Goal: Task Accomplishment & Management: Complete application form

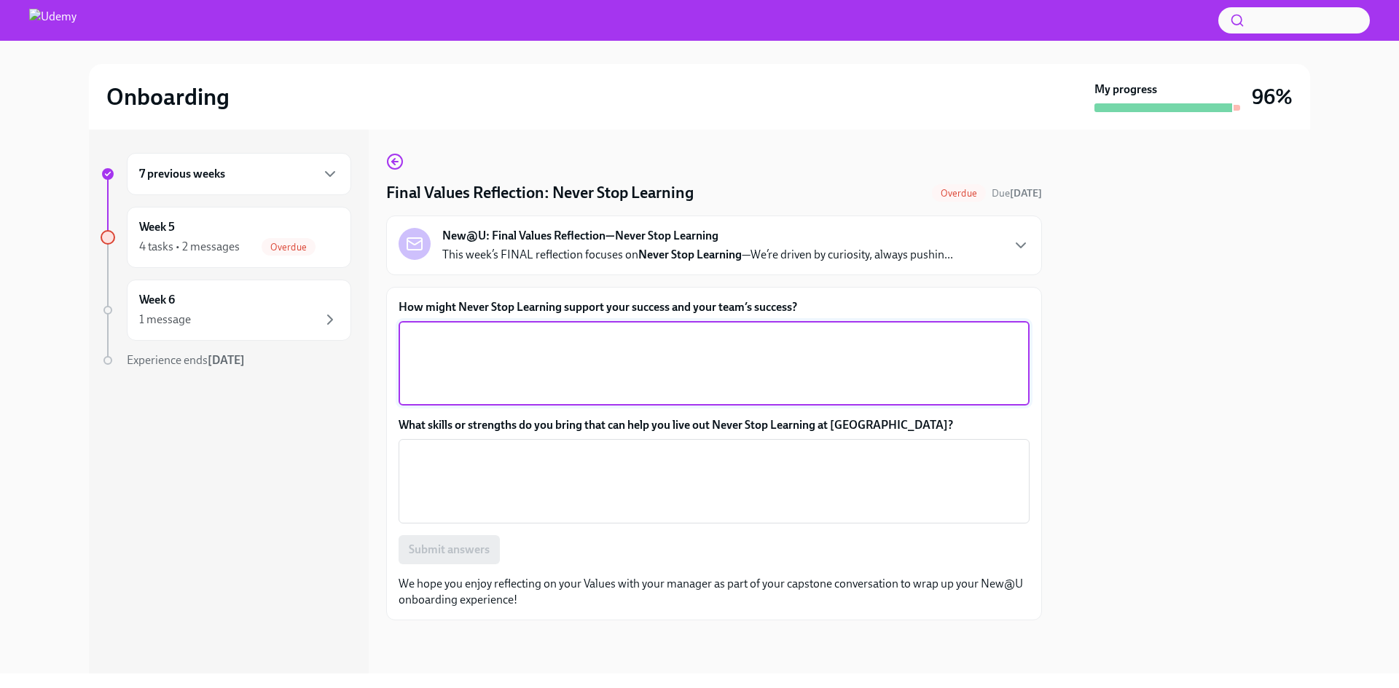
click at [824, 348] on textarea "How might Never Stop Learning support your success and your team’s success?" at bounding box center [713, 364] width 613 height 70
type textarea "By learning more everyday and being more qualified to do the job"
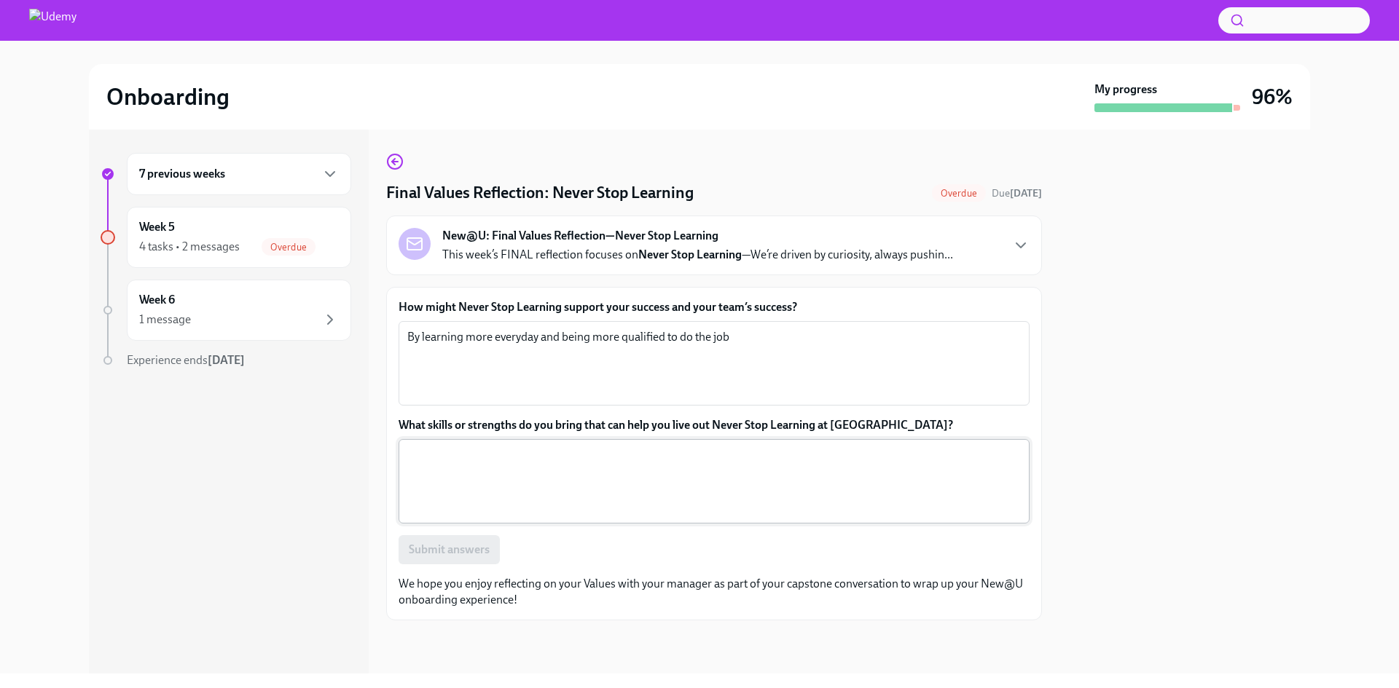
click at [731, 491] on textarea "What skills or strengths do you bring that can help you live out Never Stop Lea…" at bounding box center [713, 482] width 613 height 70
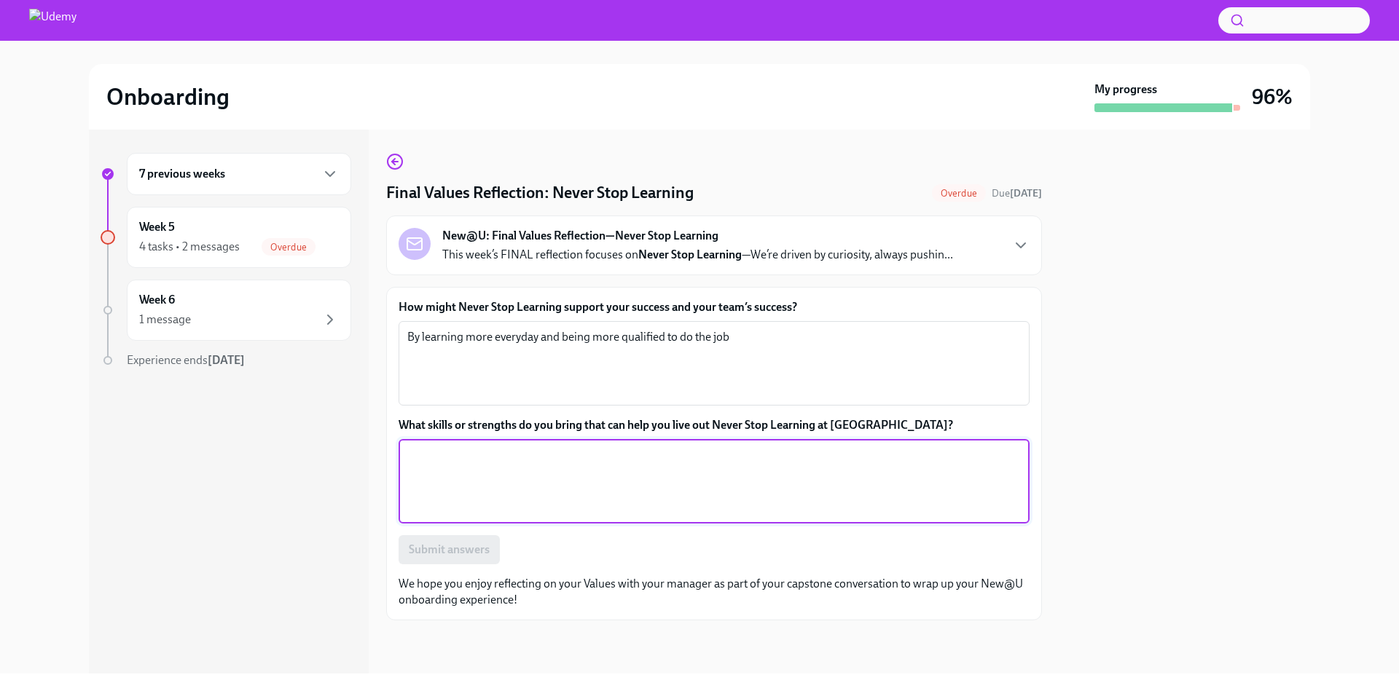
paste textarea "your technology adoption mastery (successfully implementing SAP/Hyperion across…"
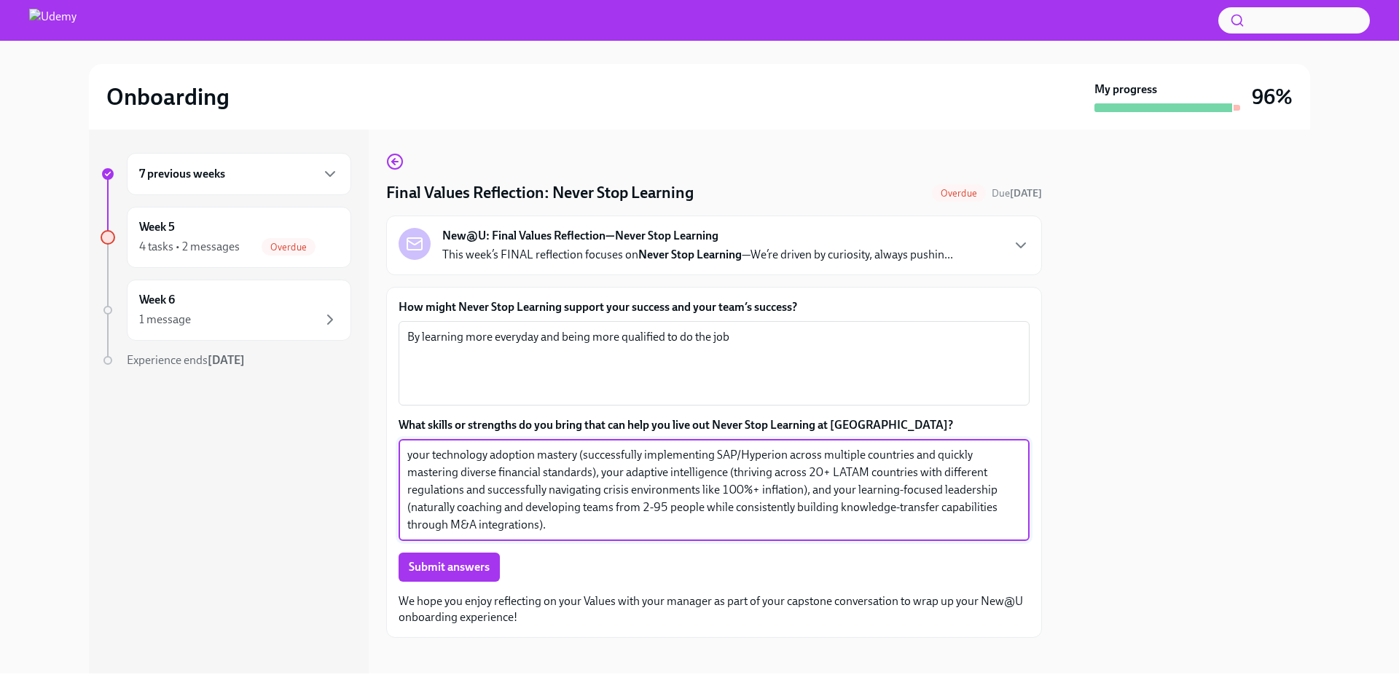
click at [428, 458] on textarea "your technology adoption mastery (successfully implementing SAP/Hyperion across…" at bounding box center [713, 490] width 613 height 87
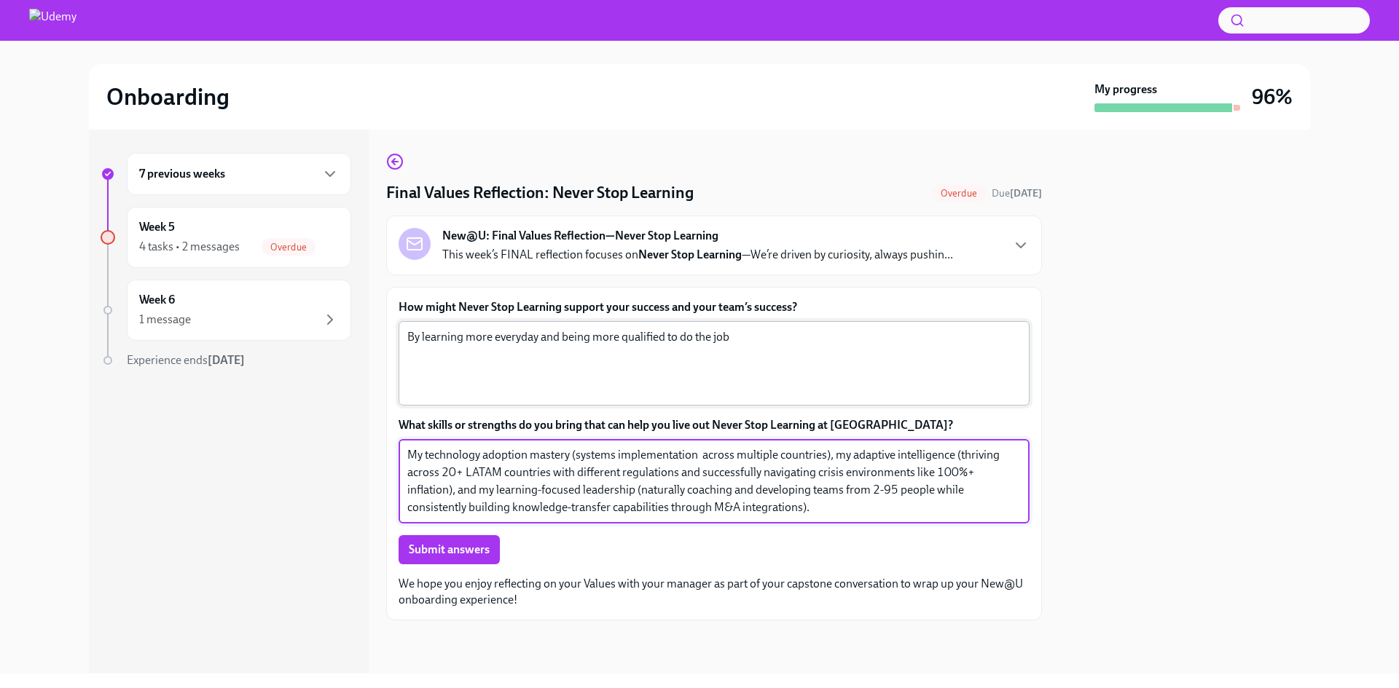
type textarea "My technology adoption mastery (systems implementation across multiple countrie…"
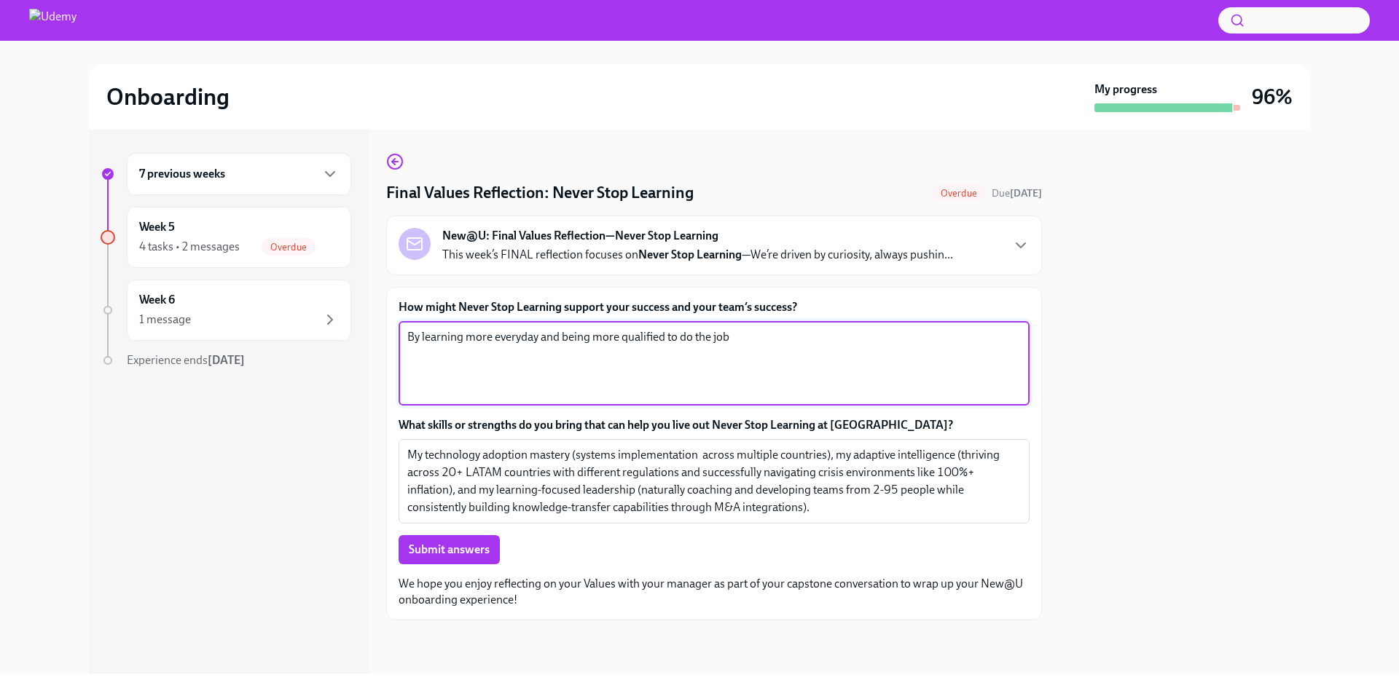
drag, startPoint x: 681, startPoint y: 339, endPoint x: 755, endPoint y: 339, distance: 74.3
click at [755, 339] on textarea "By learning more everyday and being more qualified to do the job" at bounding box center [713, 364] width 613 height 70
type textarea "By learning more everyday and being more qualified to deliver work"
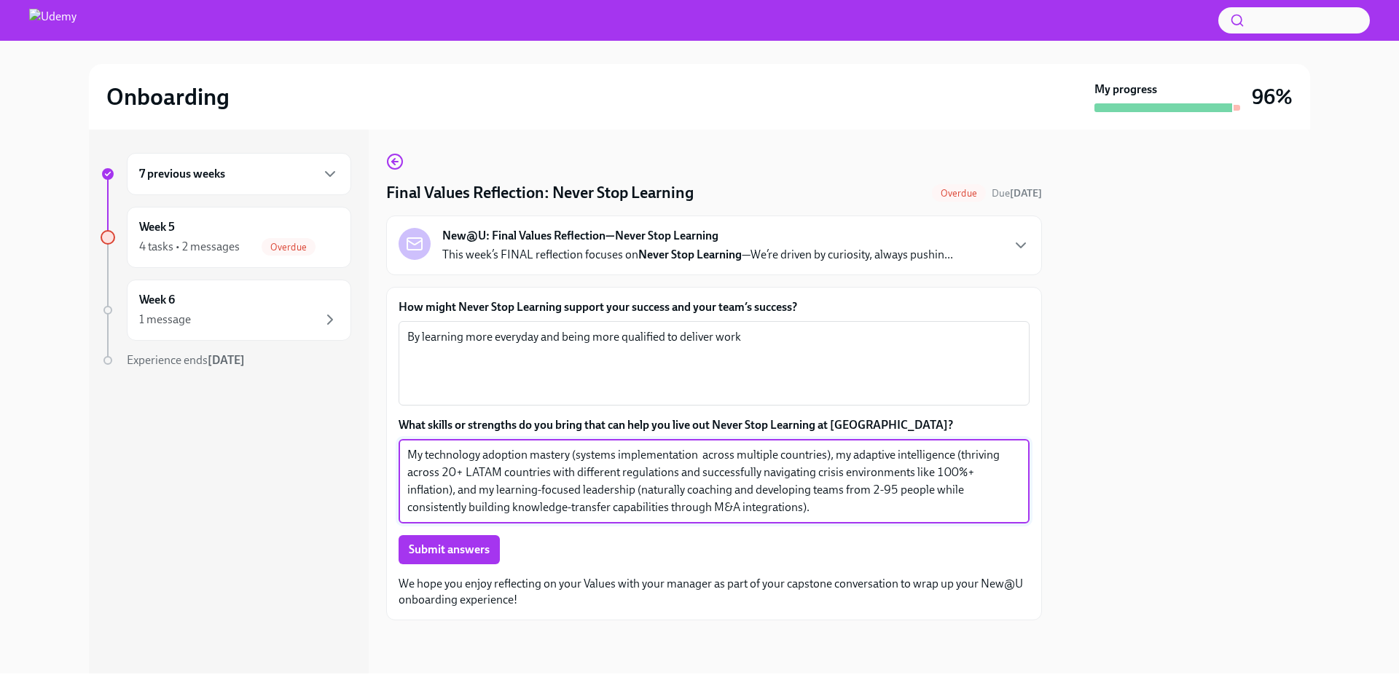
drag, startPoint x: 812, startPoint y: 506, endPoint x: 406, endPoint y: 446, distance: 411.0
click at [406, 446] on div "My technology adoption mastery (systems implementation across multiple countrie…" at bounding box center [713, 481] width 631 height 85
click at [853, 511] on textarea "My technology adoption mastery (systems implementation across multiple countrie…" at bounding box center [713, 482] width 613 height 70
drag, startPoint x: 853, startPoint y: 511, endPoint x: 402, endPoint y: 434, distance: 457.5
click at [402, 434] on div "What skills or strengths do you bring that can help you live out Never Stop Lea…" at bounding box center [713, 470] width 631 height 106
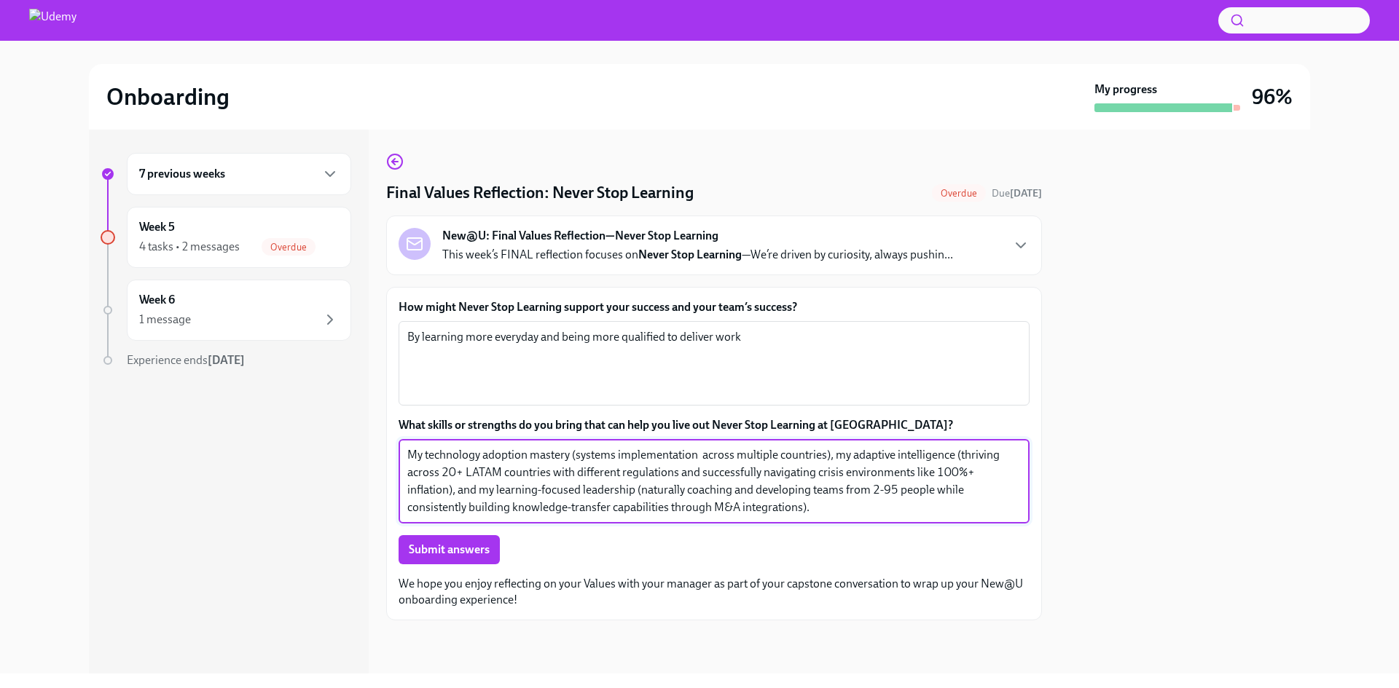
paste textarea "experience with technology adoption (working through systems implementations ac…"
type textarea "My experience with technology adoption (working through systems implementations…"
click at [523, 377] on textarea "By learning more everyday and being more qualified to deliver work" at bounding box center [713, 364] width 613 height 70
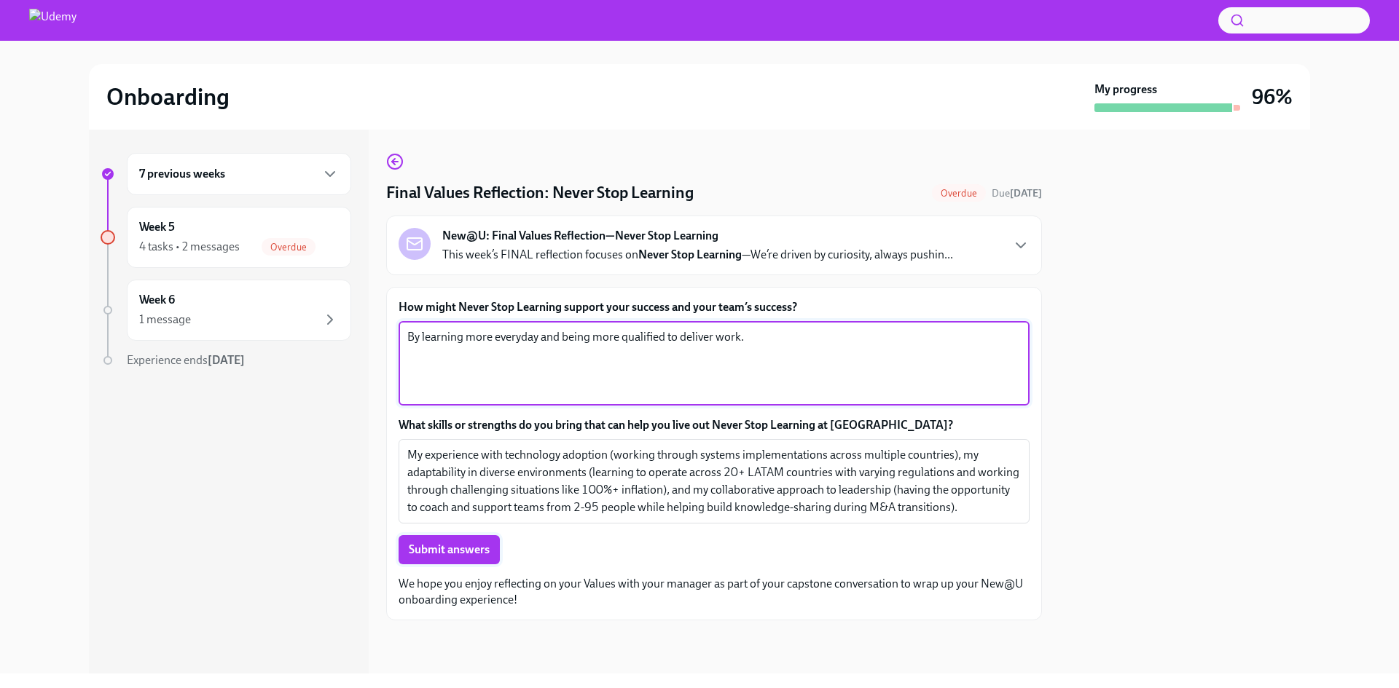
type textarea "By learning more everyday and being more qualified to deliver work."
click at [469, 546] on span "Submit answers" at bounding box center [449, 550] width 81 height 15
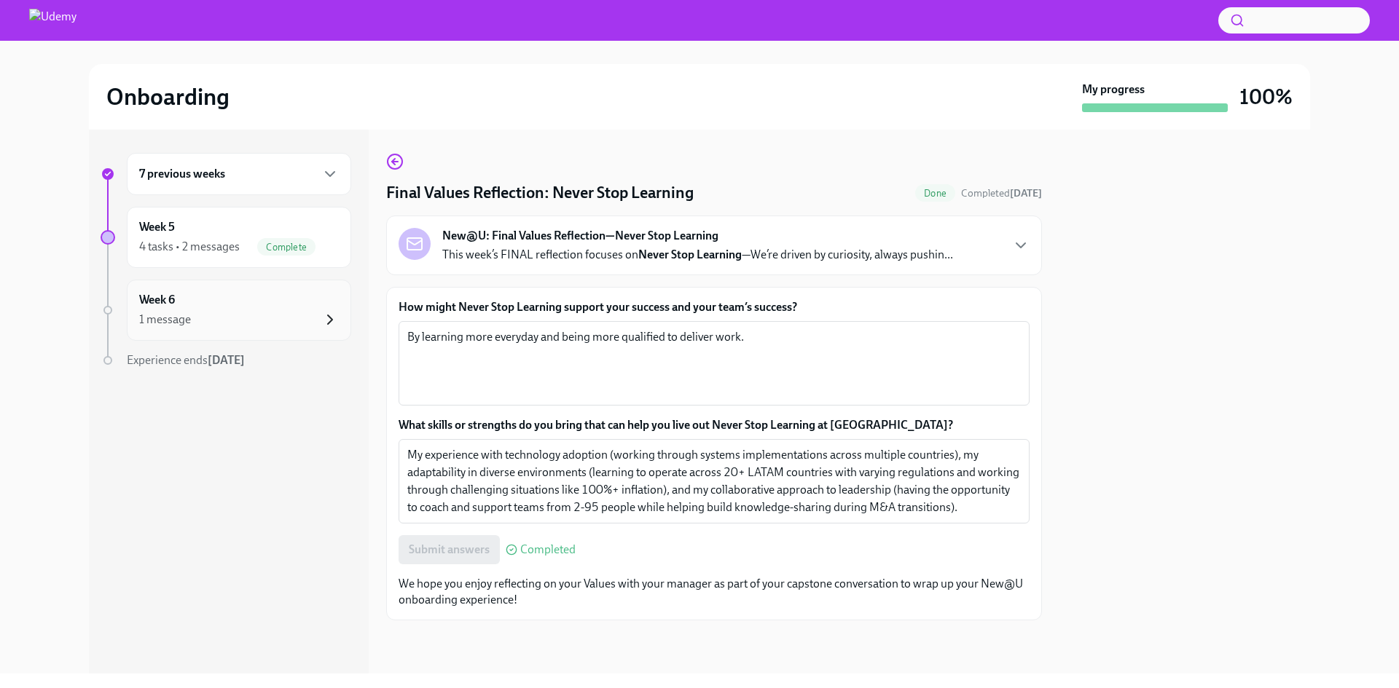
click at [325, 323] on icon "button" at bounding box center [329, 319] width 17 height 17
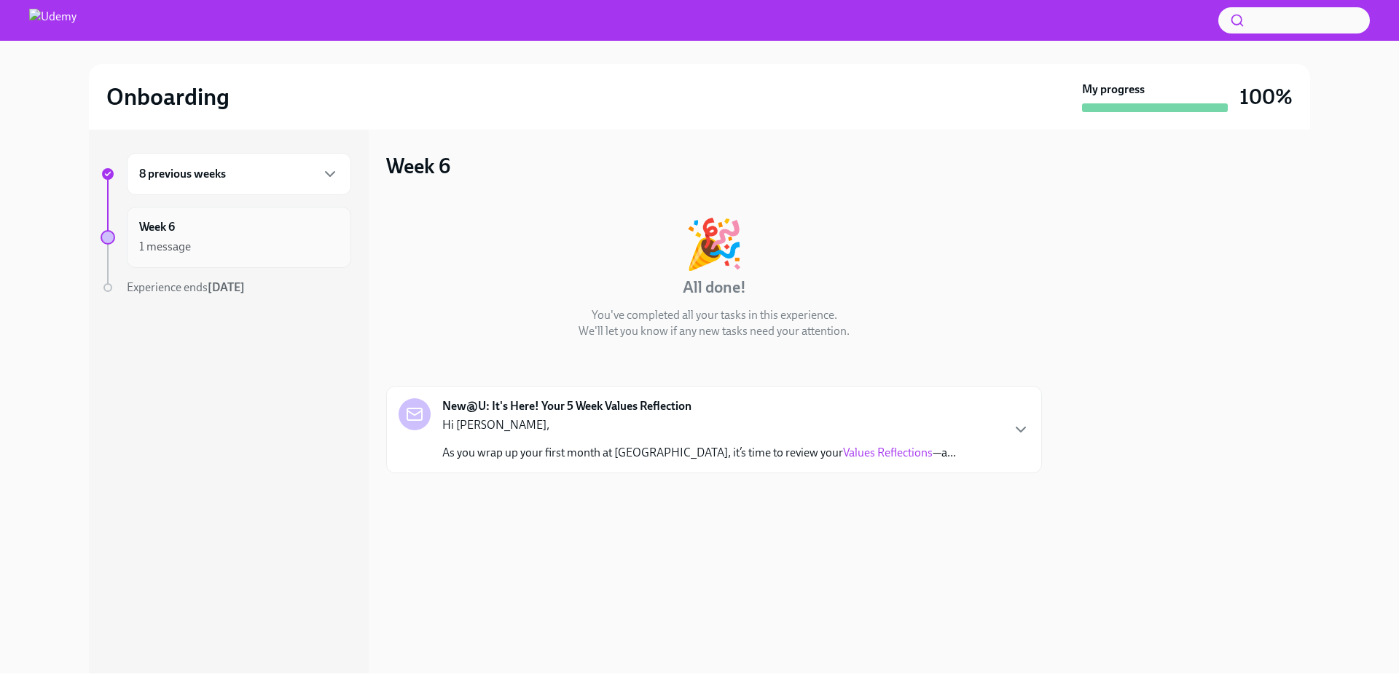
click at [189, 237] on div "Week 6 1 message" at bounding box center [239, 237] width 200 height 36
click at [309, 177] on div "8 previous weeks" at bounding box center [239, 173] width 200 height 17
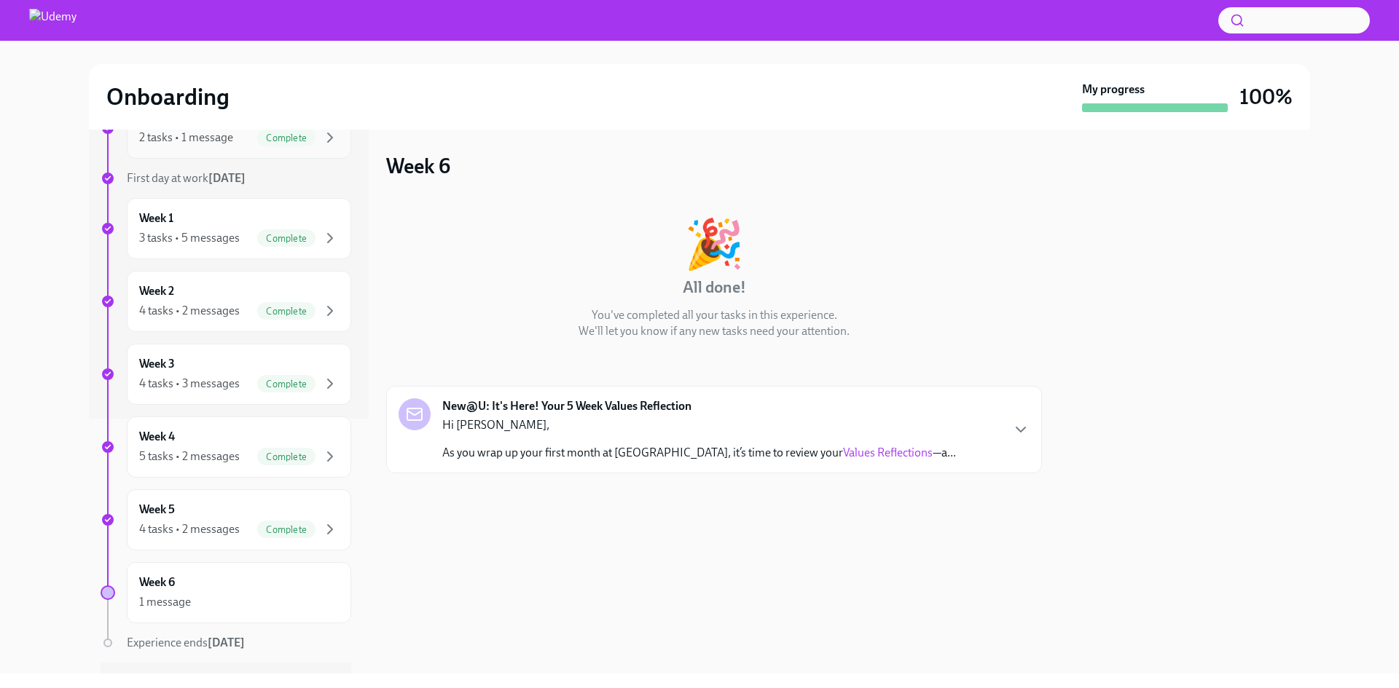
scroll to position [291, 0]
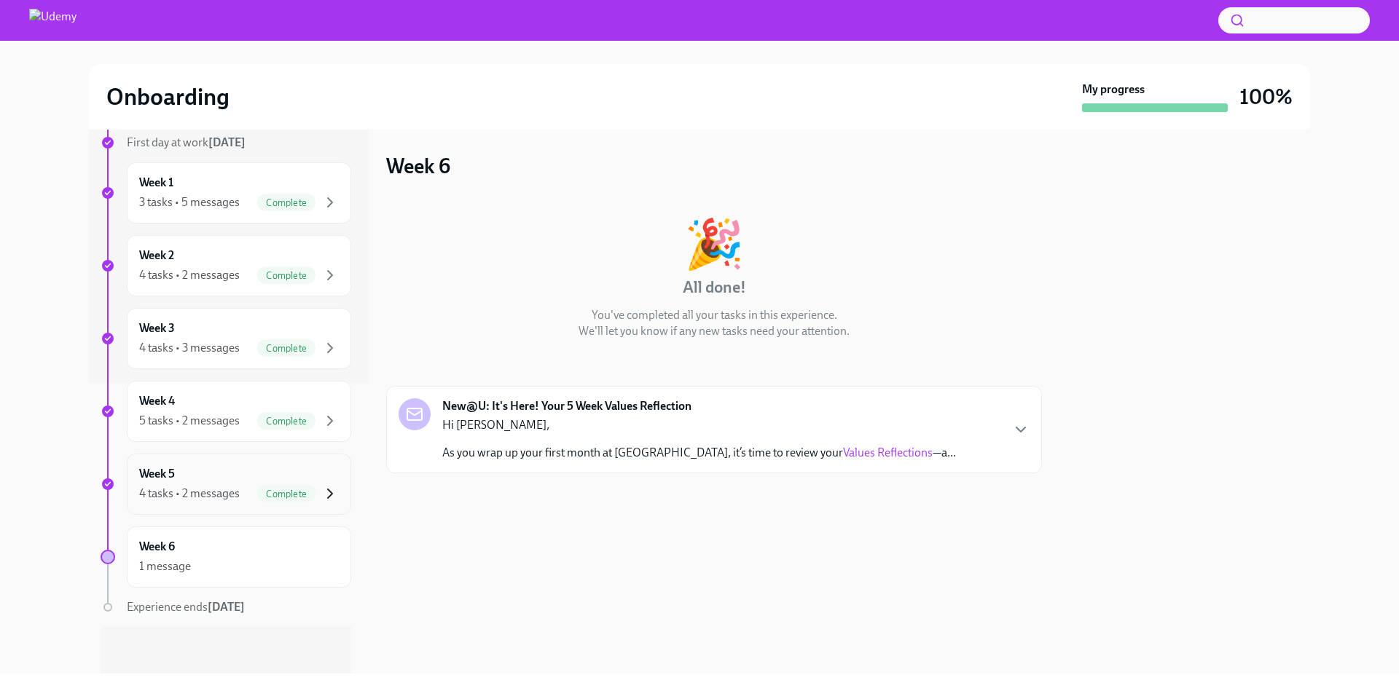
click at [321, 488] on icon "button" at bounding box center [329, 493] width 17 height 17
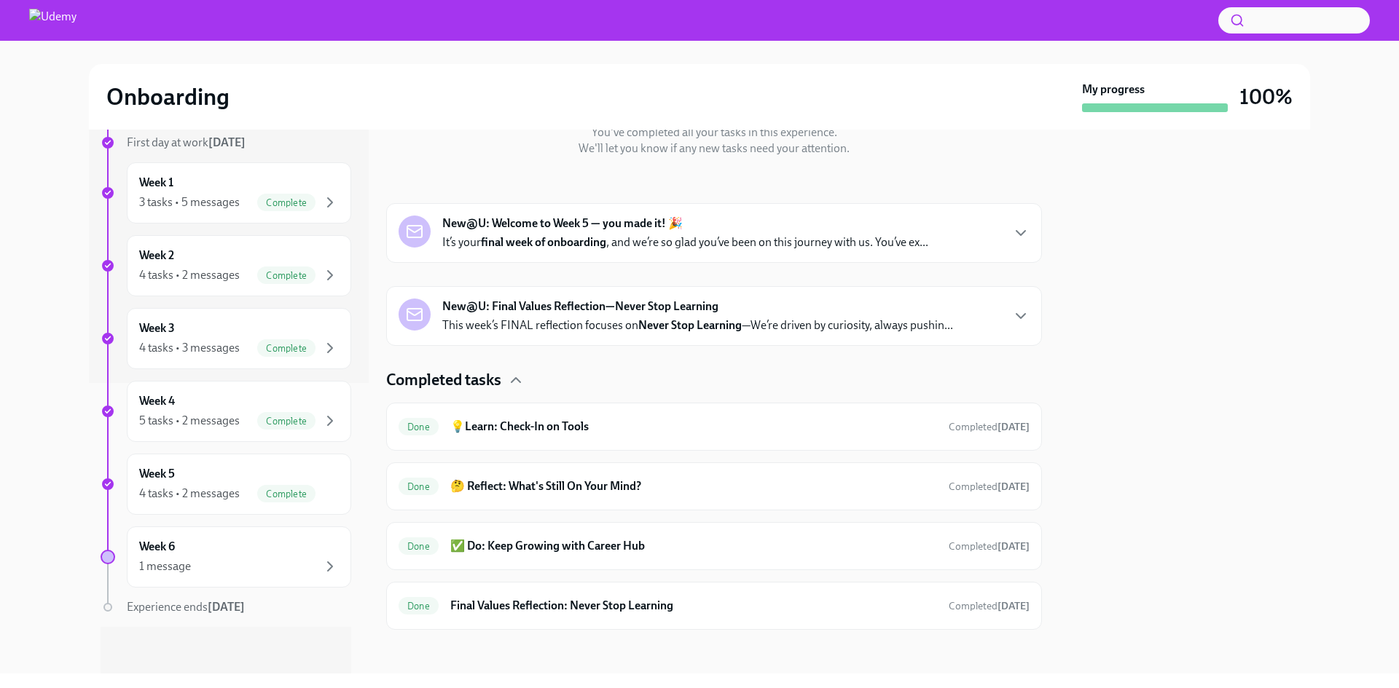
scroll to position [186, 0]
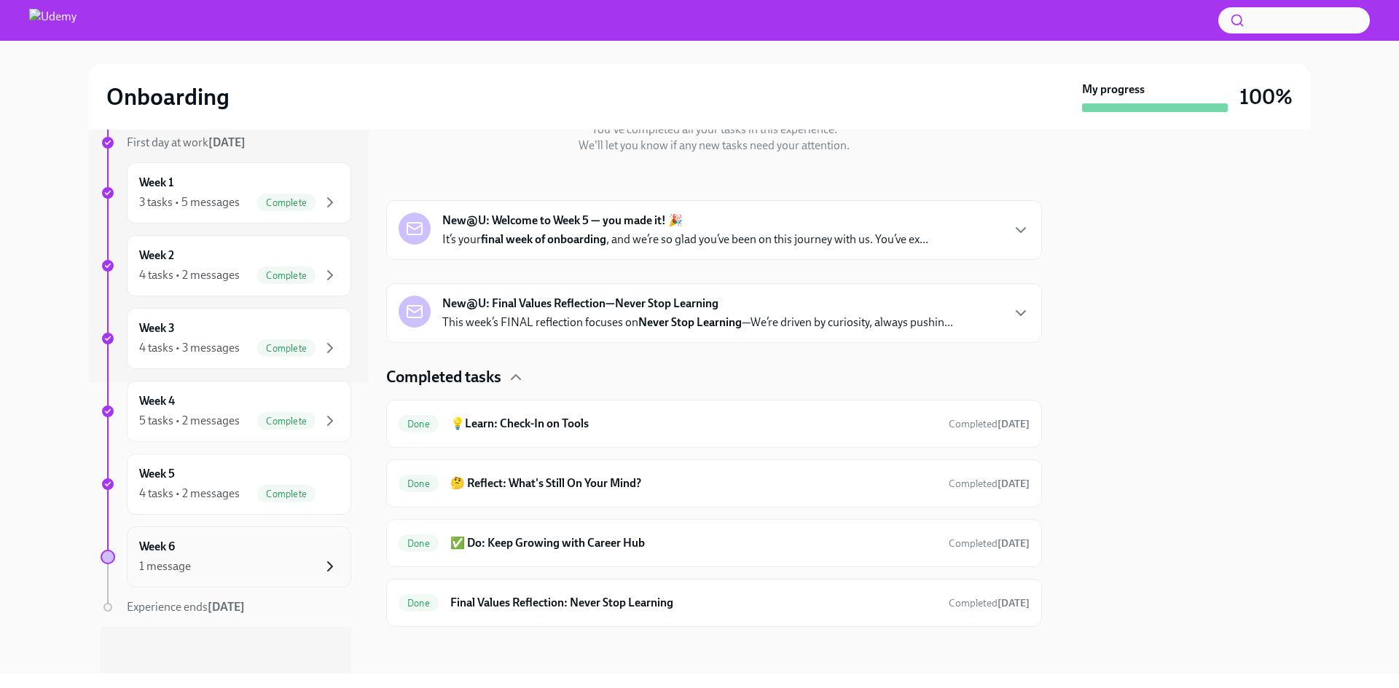
click at [321, 567] on icon "button" at bounding box center [329, 566] width 17 height 17
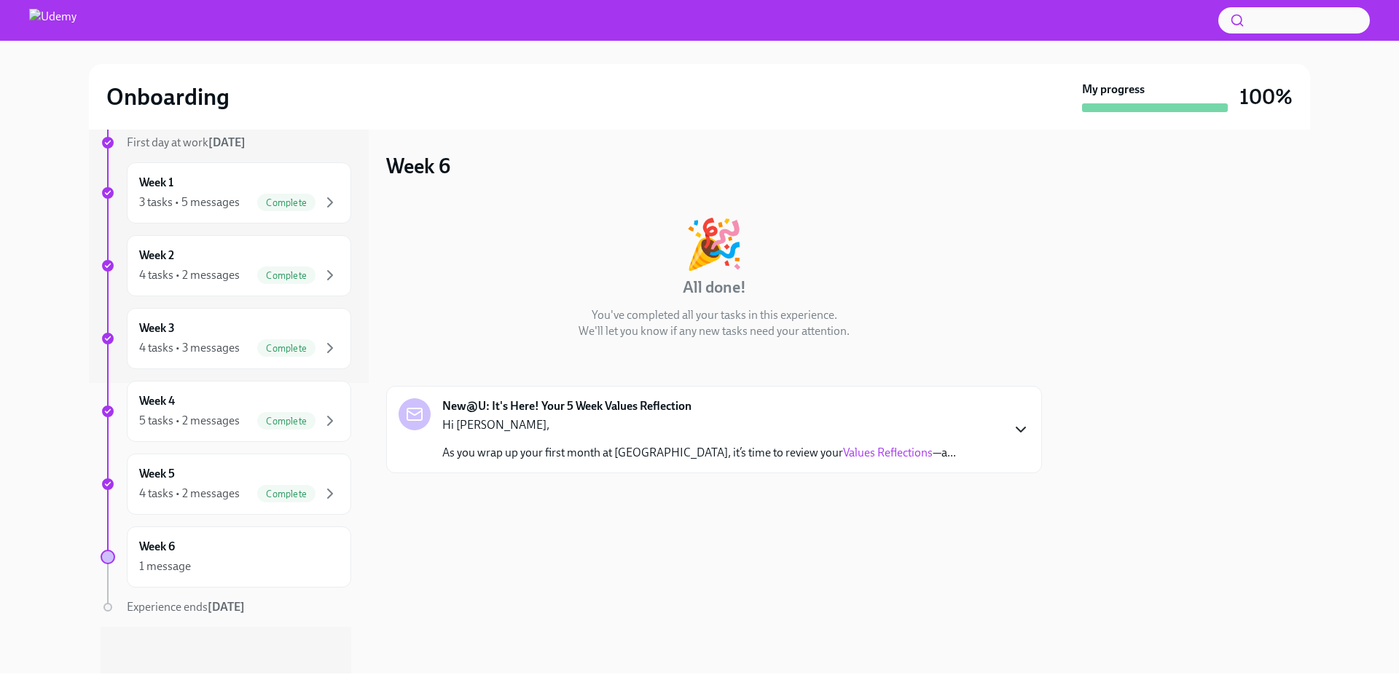
click at [1022, 430] on icon "button" at bounding box center [1020, 430] width 9 height 4
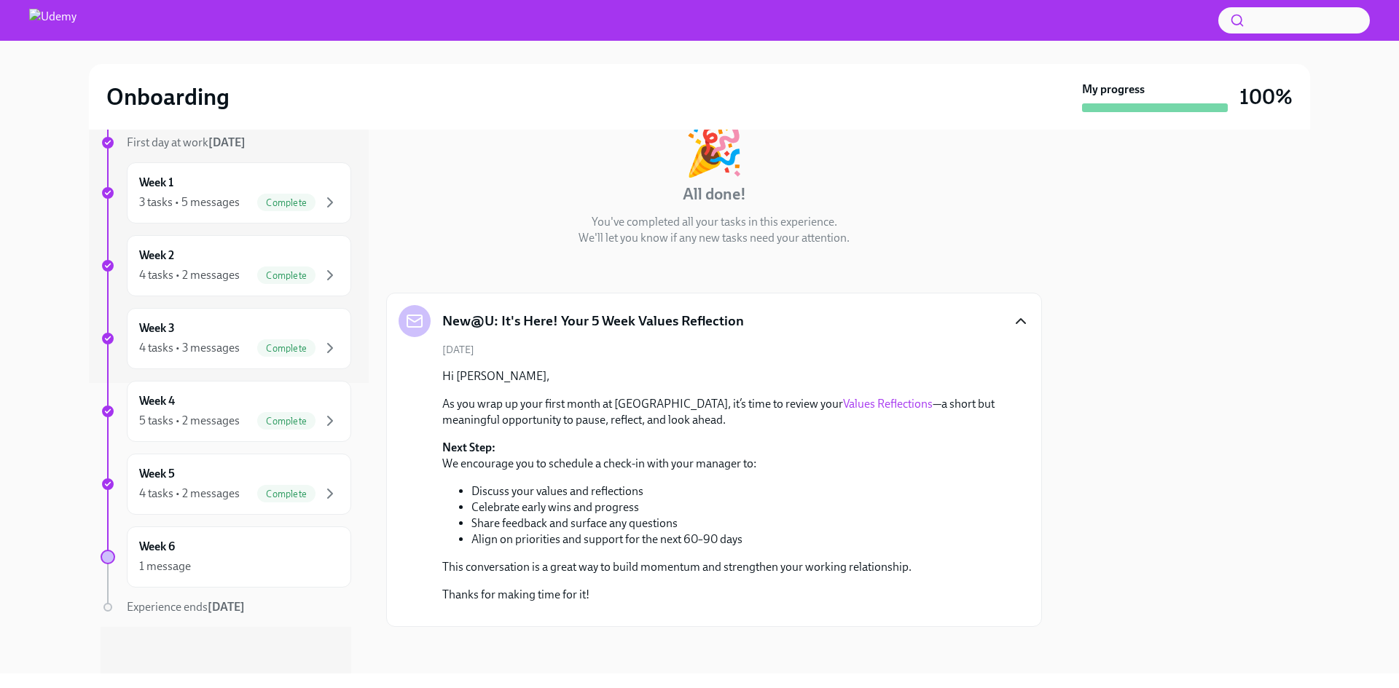
scroll to position [227, 0]
click at [843, 397] on link "Values Reflections" at bounding box center [888, 404] width 90 height 14
click at [221, 495] on div "4 tasks • 2 messages" at bounding box center [189, 494] width 101 height 16
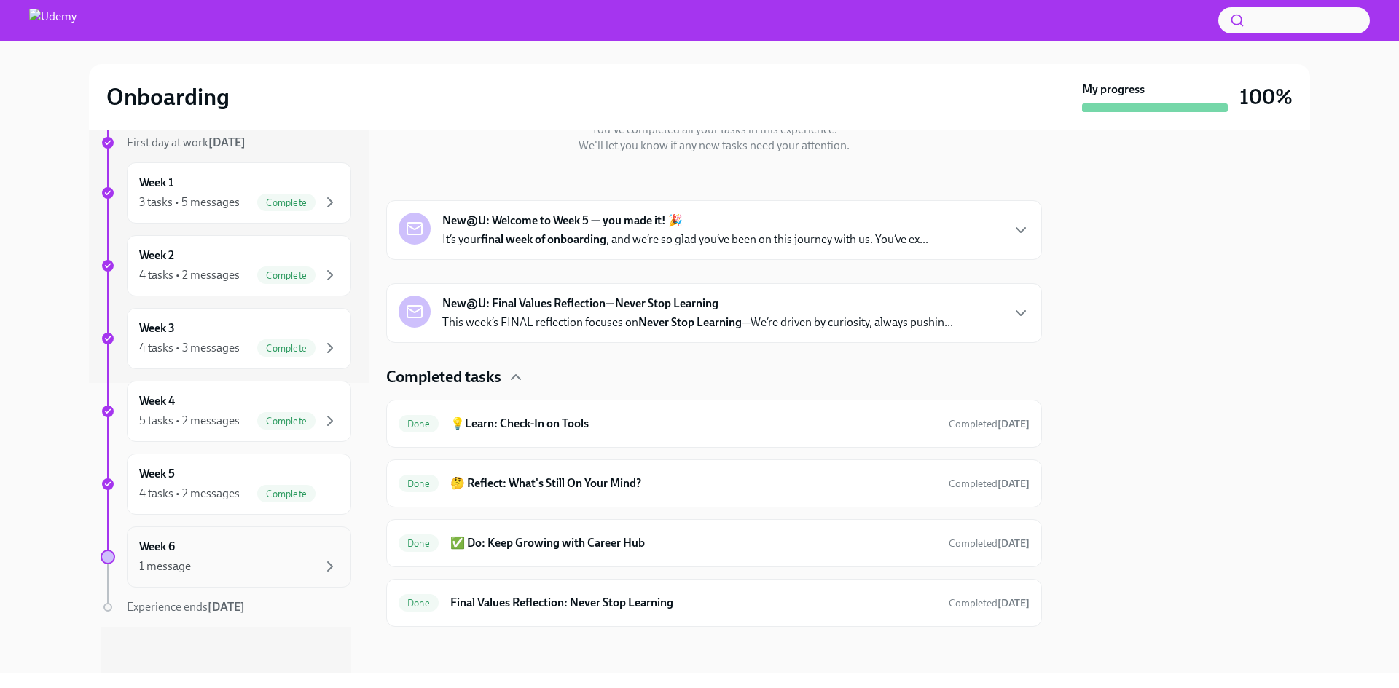
click at [283, 557] on div "Week 6 1 message" at bounding box center [239, 557] width 200 height 36
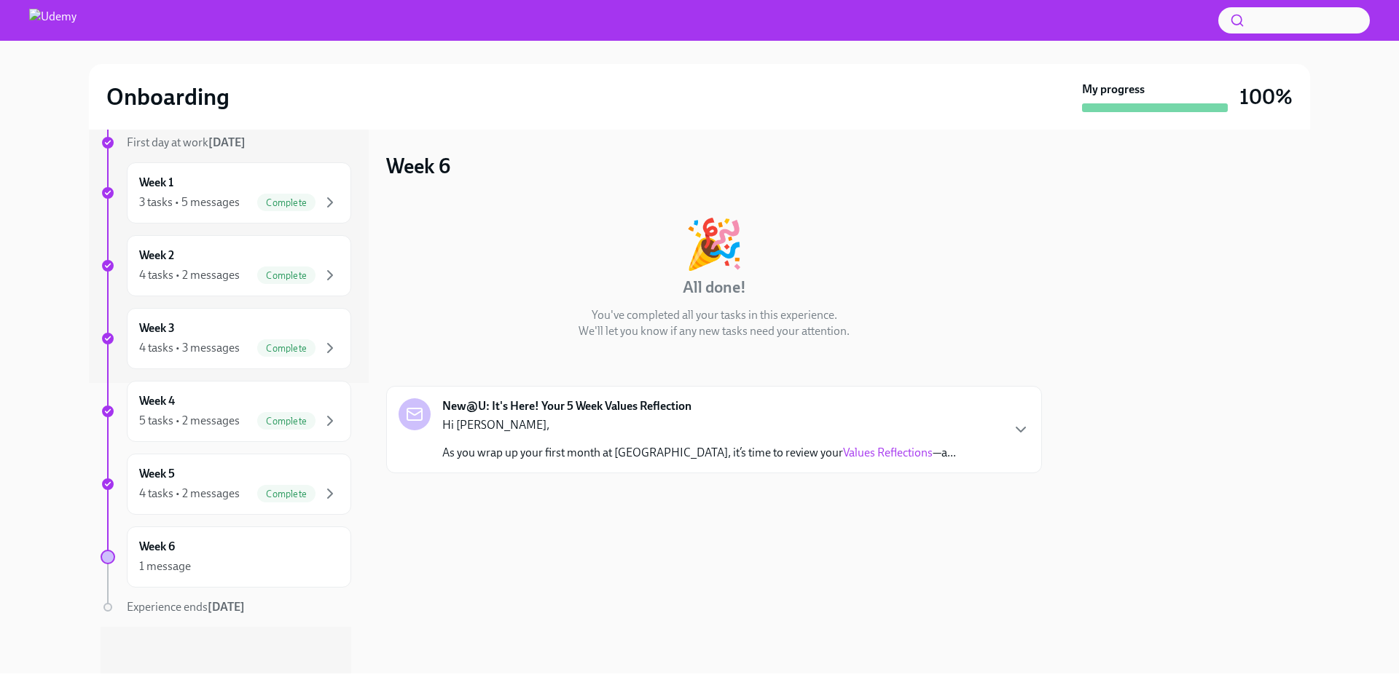
click at [843, 453] on link "Values Reflections" at bounding box center [888, 453] width 90 height 14
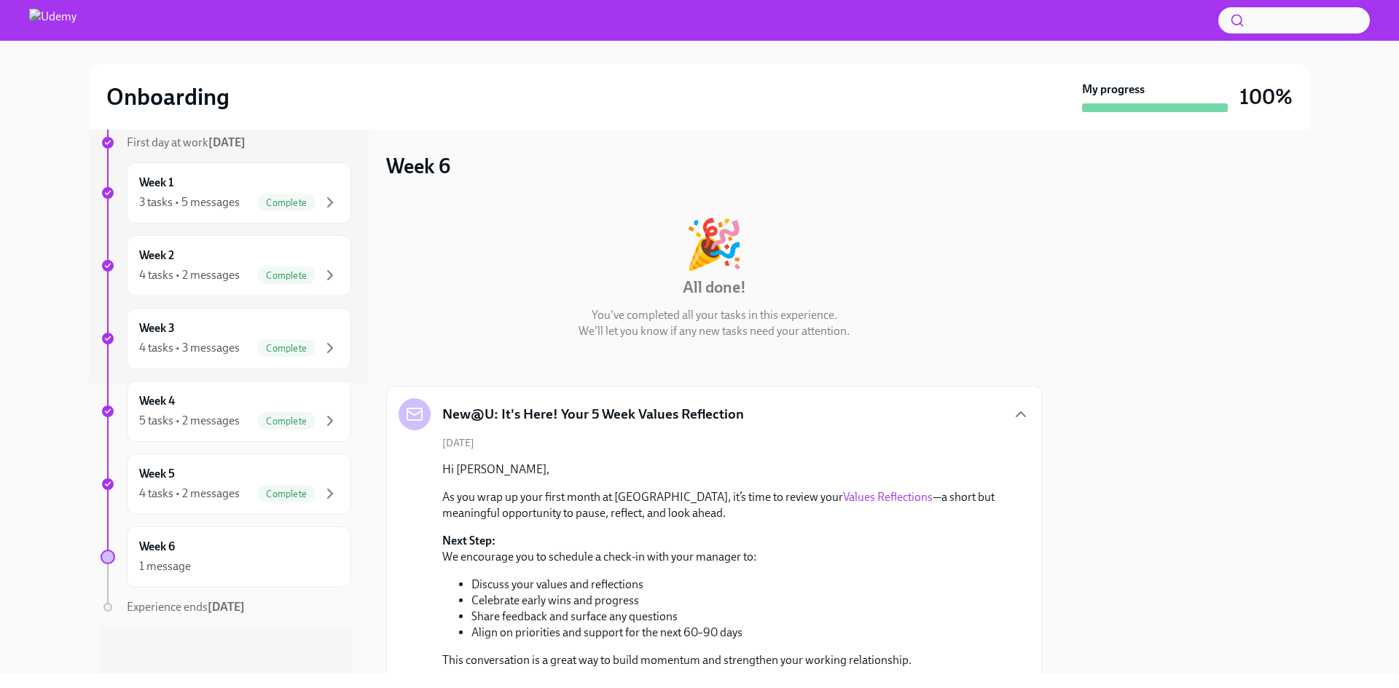
click at [843, 493] on link "Values Reflections" at bounding box center [888, 497] width 90 height 14
click at [811, 485] on div "Hi [PERSON_NAME], As you wrap up your first month at [GEOGRAPHIC_DATA], it’s ti…" at bounding box center [724, 579] width 564 height 235
click at [843, 497] on link "Values Reflections" at bounding box center [888, 497] width 90 height 14
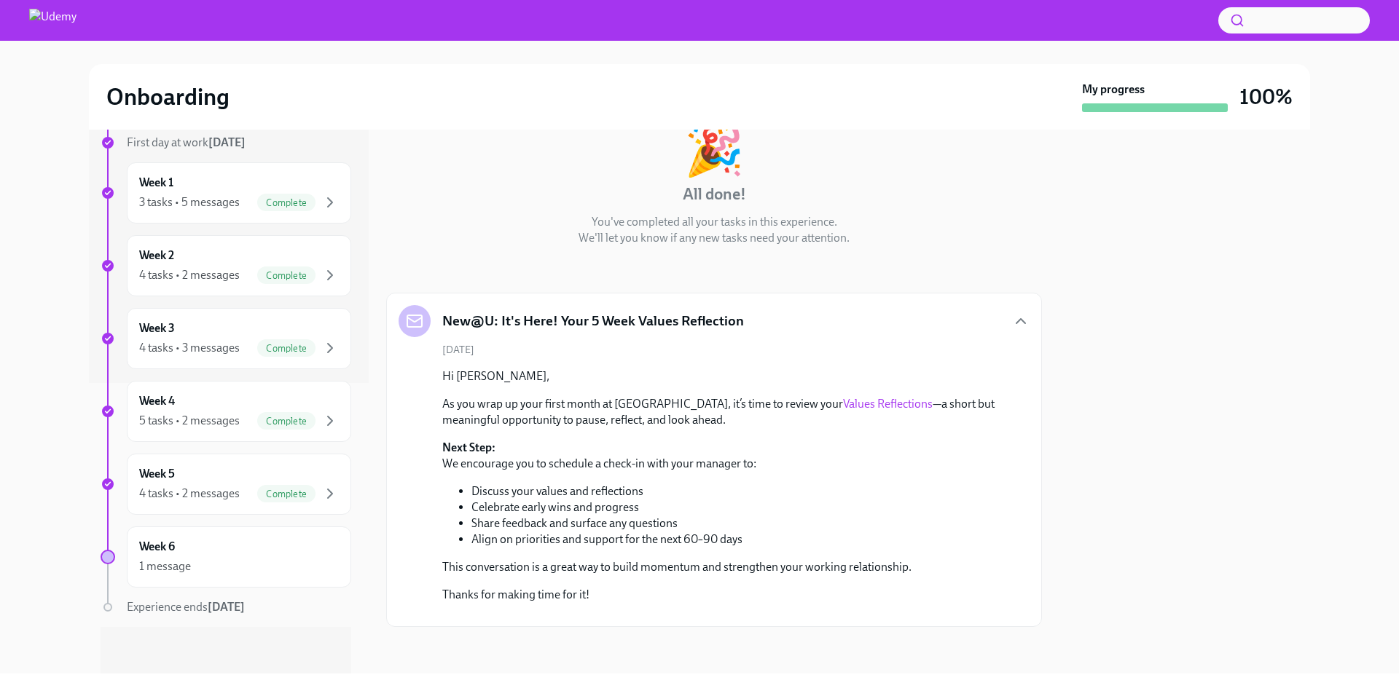
scroll to position [227, 0]
